Goal: Task Accomplishment & Management: Use online tool/utility

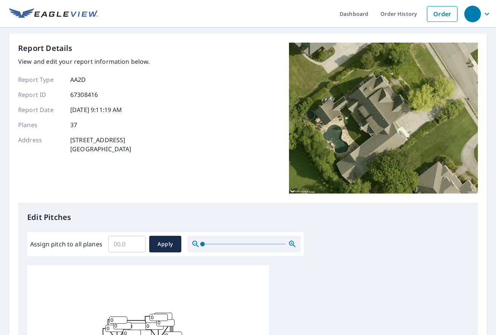
click at [121, 243] on input "Assign pitch to all planes" at bounding box center [126, 244] width 37 height 21
click at [122, 242] on input "Assign pitch to all planes" at bounding box center [126, 244] width 37 height 21
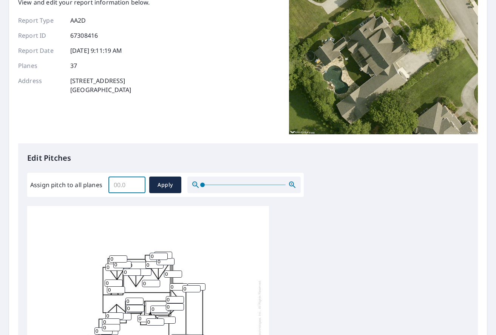
scroll to position [133, 0]
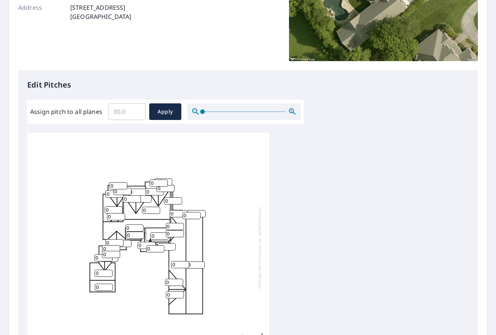
drag, startPoint x: 178, startPoint y: 258, endPoint x: 145, endPoint y: 259, distance: 32.5
click at [145, 259] on div "0 0 0 0 0 0 0 0 0 0 0 0 0 0 0 0 0 0 0 0 0 0 0 0 0 0 0 0 0 0 0 0 0 0 0 0 0" at bounding box center [148, 249] width 242 height 237
type input "12"
drag, startPoint x: 168, startPoint y: 277, endPoint x: 139, endPoint y: 274, distance: 29.6
click at [139, 274] on div "0 12 0 0 0 0 0 0 0 0 0 0 0 0 0 0 0 0 0 0 0 0 0 0 0 0 0 0 0 0 0 0 0 0 0 0 0" at bounding box center [148, 249] width 242 height 237
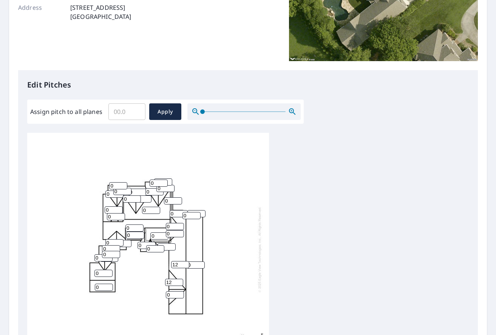
type input "12"
drag, startPoint x: 172, startPoint y: 291, endPoint x: 136, endPoint y: 288, distance: 36.4
click at [136, 288] on div "0 12 0 0 0 0 0 0 0 0 0 0 12 0 0 0 0 0 0 0 0 0 0 0 0 0 0 0 0 0 0 0 0 0 0 0 0" at bounding box center [148, 249] width 242 height 237
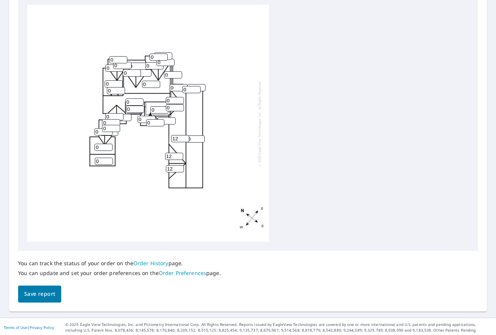
scroll to position [2, 0]
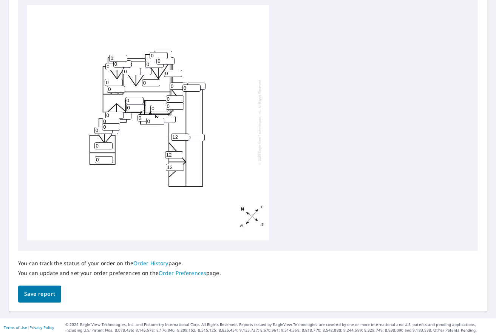
type input "12"
drag, startPoint x: 101, startPoint y: 161, endPoint x: 65, endPoint y: 160, distance: 35.5
click at [65, 160] on div "0 12 0 0 0 0 0 0 0 0 0 0 12 0 0 0 0 0 0 12 0 0 0 0 0 0 0 0 0 0 0 0 0 0 0 0 0" at bounding box center [148, 121] width 242 height 237
type input "12"
drag, startPoint x: 99, startPoint y: 147, endPoint x: 76, endPoint y: 147, distance: 23.1
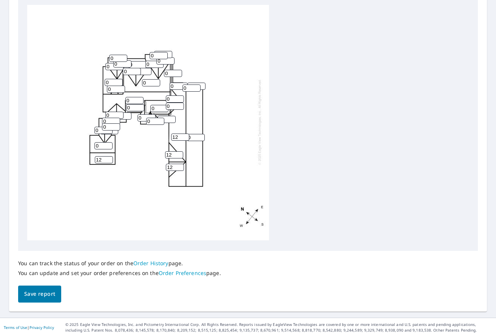
click at [76, 147] on div "0 12 0 0 0 0 0 12 0 0 0 0 12 0 0 0 0 0 0 12 0 0 0 0 0 0 0 0 0 0 0 0 0 0 0 0 0" at bounding box center [148, 121] width 242 height 237
type input "12"
drag, startPoint x: 98, startPoint y: 131, endPoint x: 74, endPoint y: 132, distance: 23.8
click at [74, 132] on div "0 12 0 0 0 12 0 12 0 0 0 0 12 0 0 0 0 0 0 12 0 0 0 0 0 0 0 0 0 0 0 0 0 0 0 0 0" at bounding box center [148, 121] width 242 height 237
type input "12"
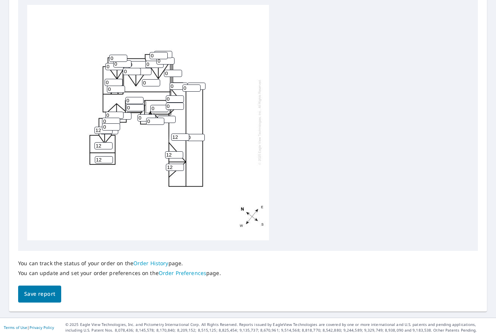
drag, startPoint x: 109, startPoint y: 128, endPoint x: 85, endPoint y: 128, distance: 23.4
click at [85, 128] on div "0 12 0 0 0 12 0 12 0 0 0 0 12 0 0 0 0 0 0 12 0 12 0 0 0 0 0 0 0 0 0 0 0 0 0 0 0" at bounding box center [148, 121] width 242 height 237
type input "12"
drag, startPoint x: 108, startPoint y: 122, endPoint x: 80, endPoint y: 124, distance: 27.3
click at [80, 124] on div "0 12 0 0 0 12 0 12 0 0 0 0 12 0 0 0 0 0 0 12 0 12 0 0 0 0 0 0 0 0 0 0 0 0 0 0 12" at bounding box center [148, 121] width 242 height 237
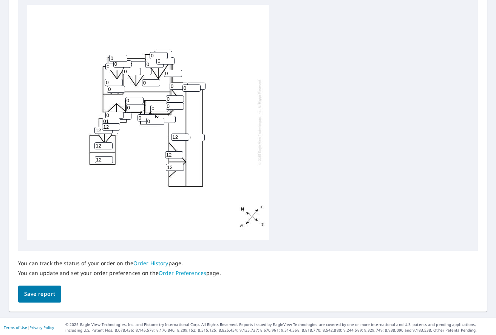
type input "0"
type input "12"
click at [111, 115] on input "0" at bounding box center [114, 115] width 18 height 7
drag, startPoint x: 111, startPoint y: 115, endPoint x: 71, endPoint y: 115, distance: 40.0
click at [71, 115] on div "0 12 0 0 0 12 0 12 0 0 0 0 12 0 0 0 0 0 0 12 0 12 0 0 0 0 0 0 0 0 0 0 0 0 0 12 …" at bounding box center [148, 121] width 242 height 237
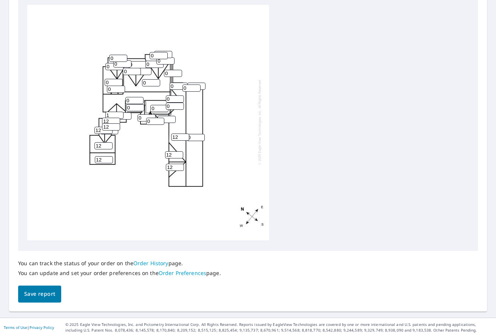
type input "12"
